Goal: Task Accomplishment & Management: Use online tool/utility

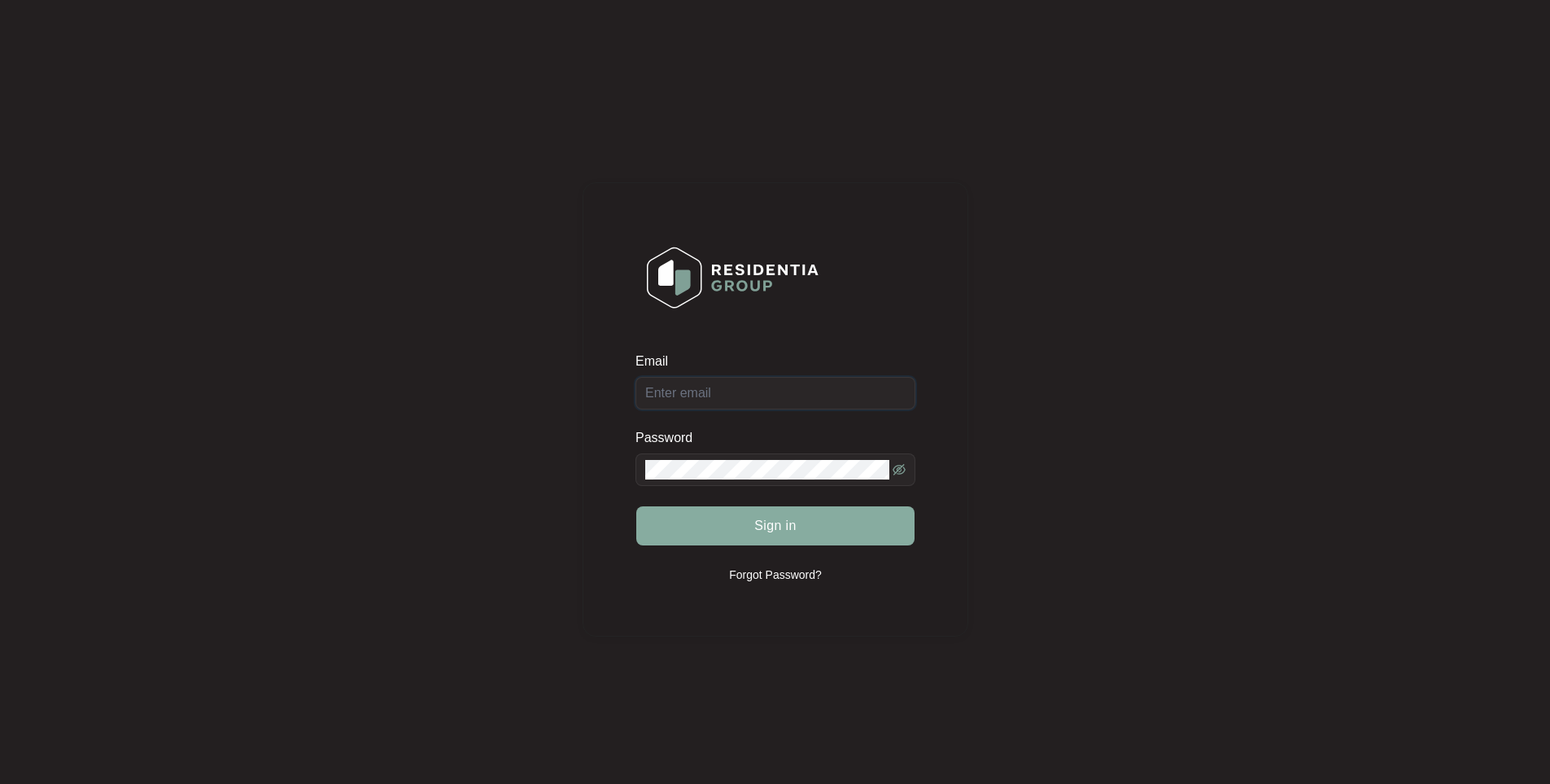
type input "[EMAIL_ADDRESS][DOMAIN_NAME]"
click at [781, 521] on span "Sign in" at bounding box center [776, 525] width 43 height 20
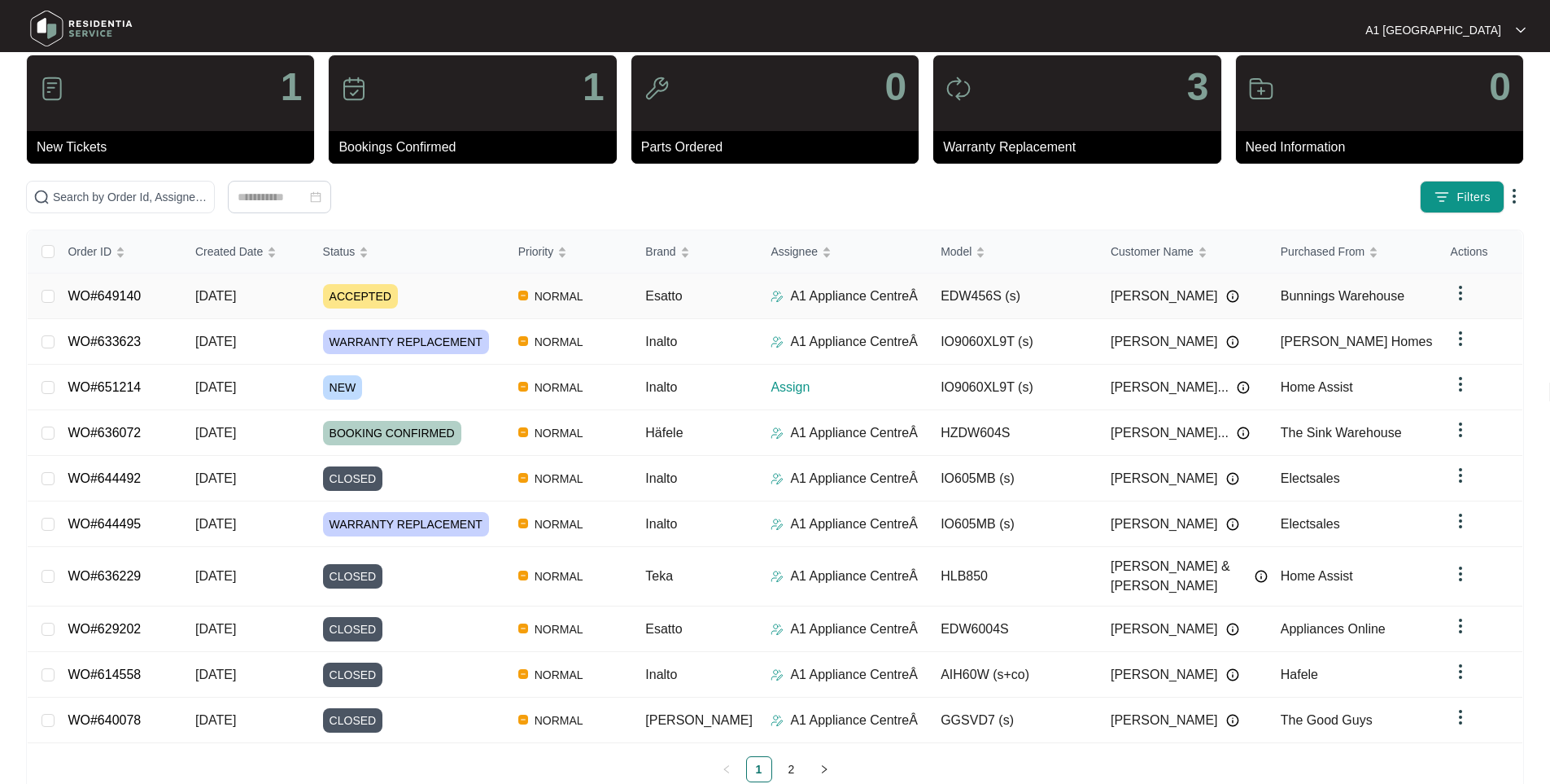
scroll to position [53, 0]
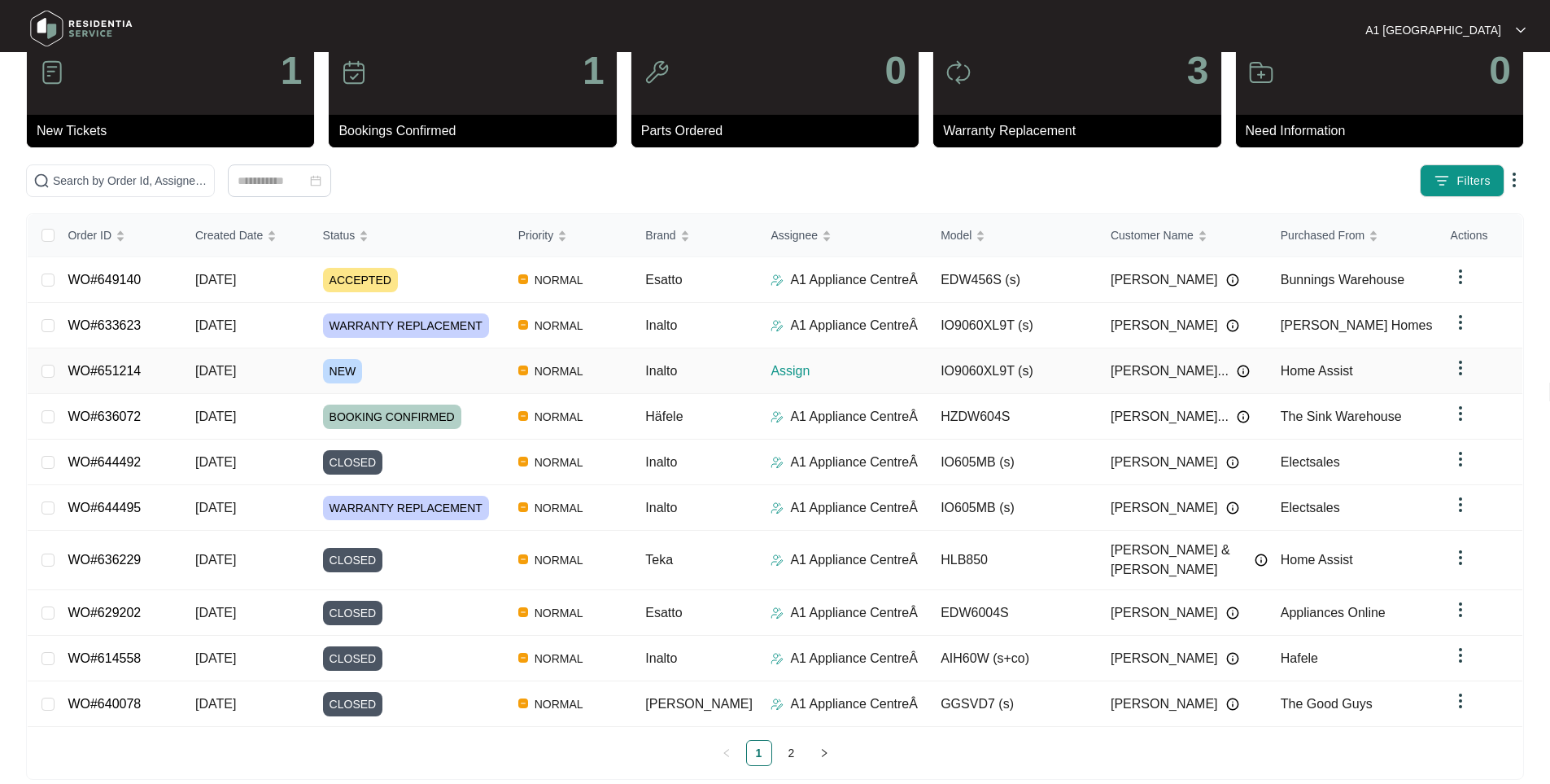
click at [421, 367] on div "NEW" at bounding box center [414, 372] width 182 height 25
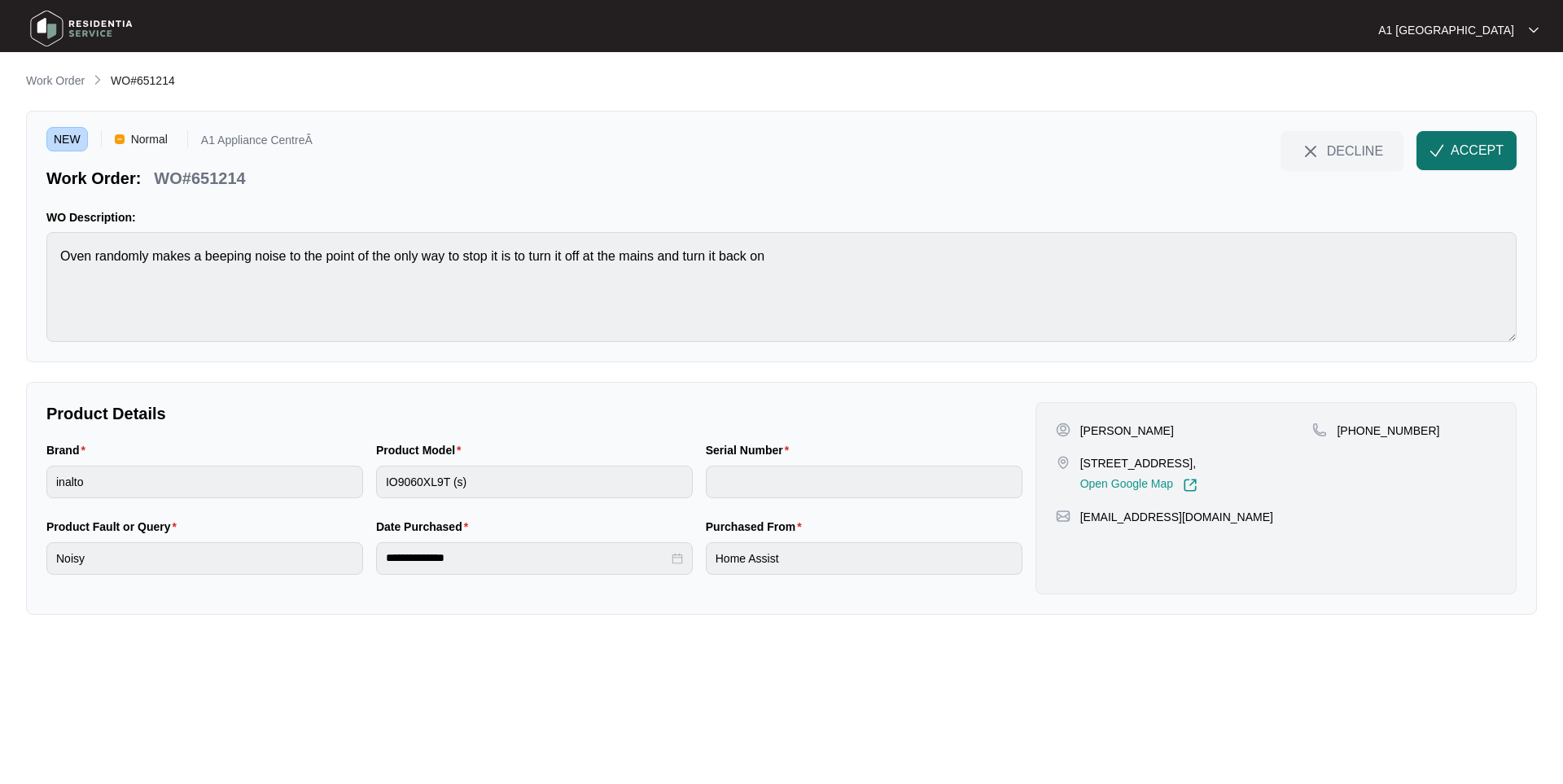
click at [1462, 146] on span "ACCEPT" at bounding box center [1477, 151] width 53 height 20
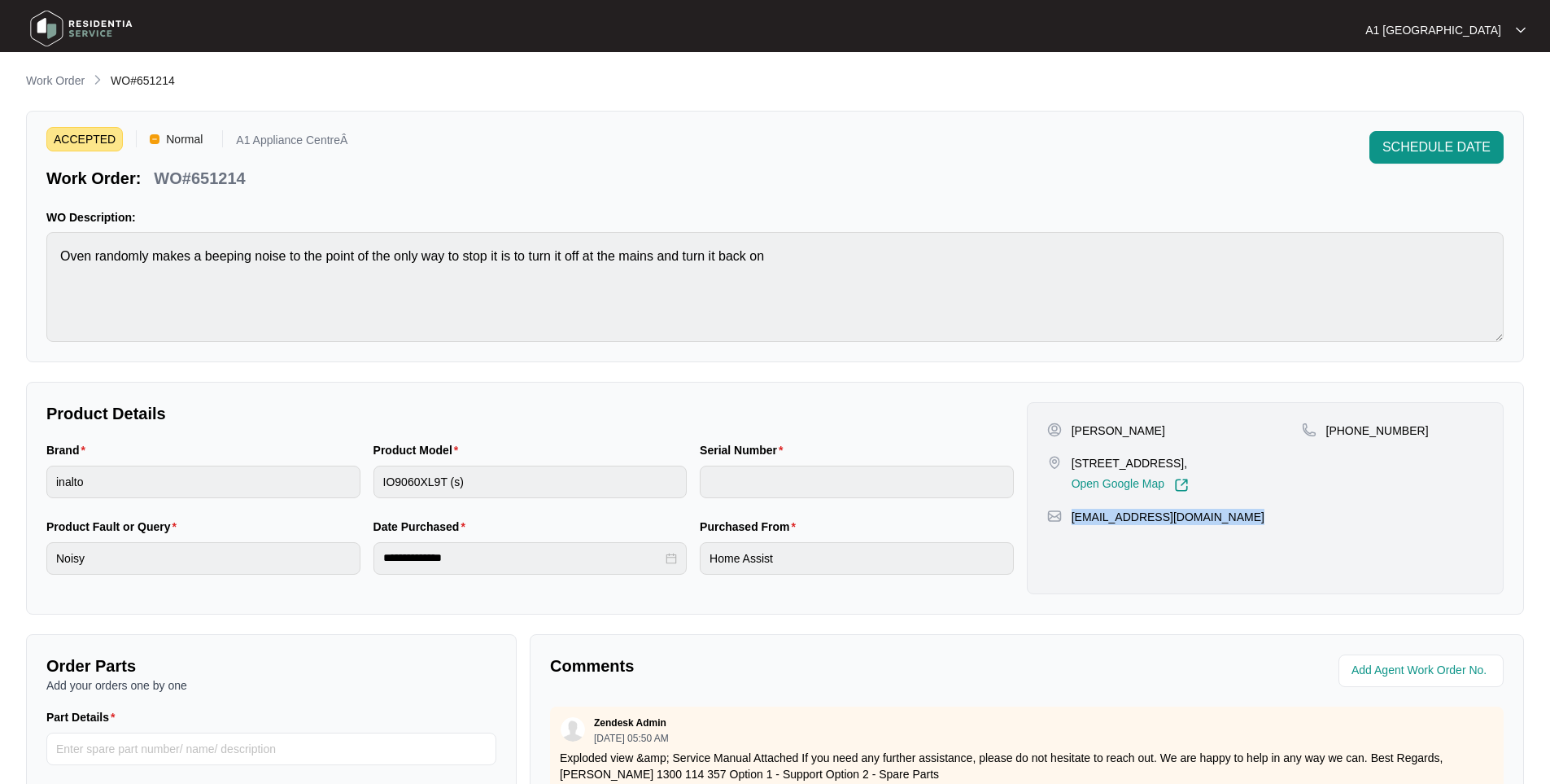
drag, startPoint x: 1227, startPoint y: 519, endPoint x: 1073, endPoint y: 521, distance: 154.0
click at [1073, 521] on div "[EMAIL_ADDRESS][DOMAIN_NAME]" at bounding box center [1265, 517] width 436 height 16
copy p "[EMAIL_ADDRESS][DOMAIN_NAME]"
click at [328, 474] on div "Brand inalto Product Model IO9060XL9T (s) Serial Number" at bounding box center [530, 479] width 980 height 76
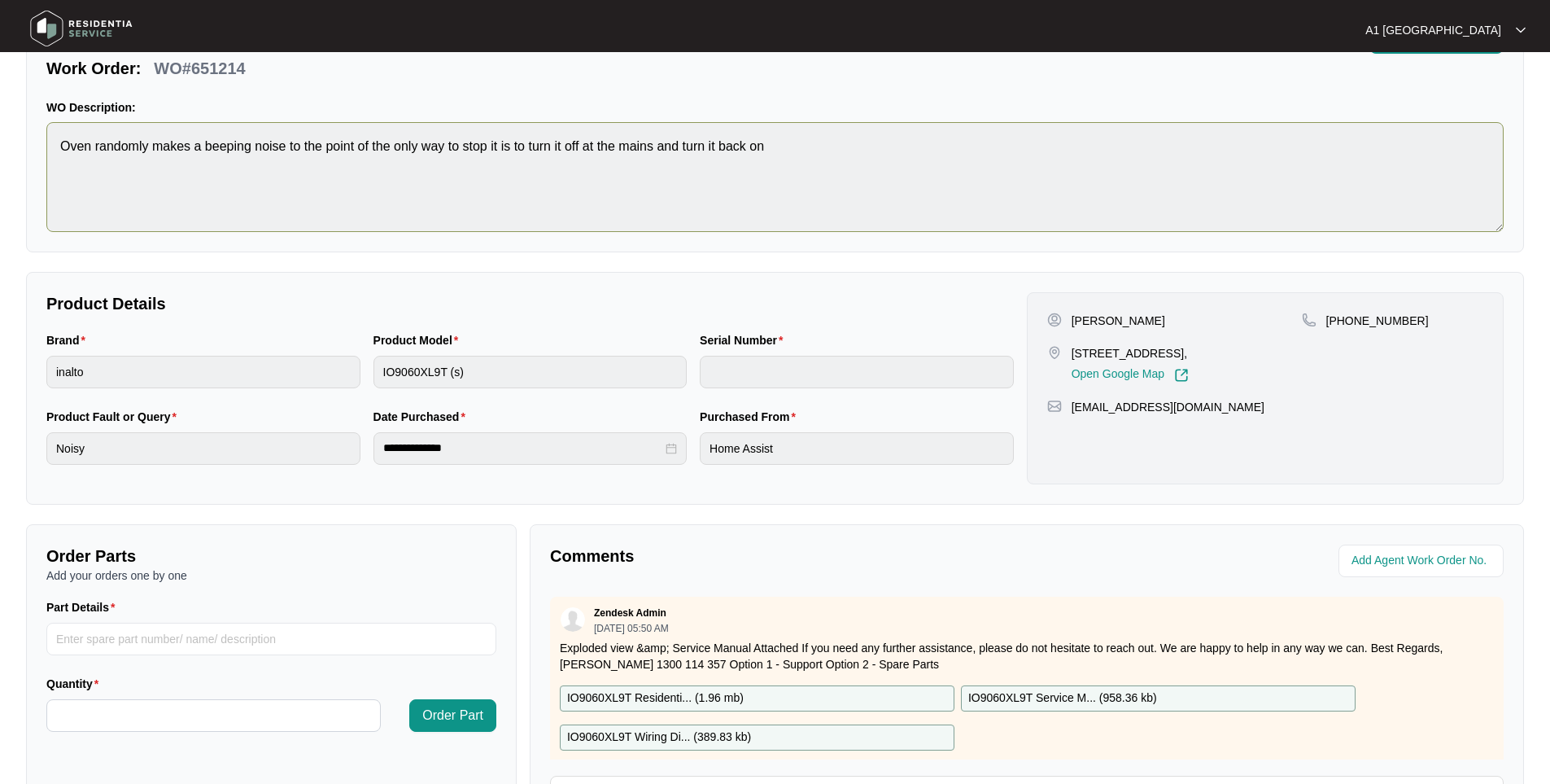
scroll to position [81, 0]
